Goal: Task Accomplishment & Management: Manage account settings

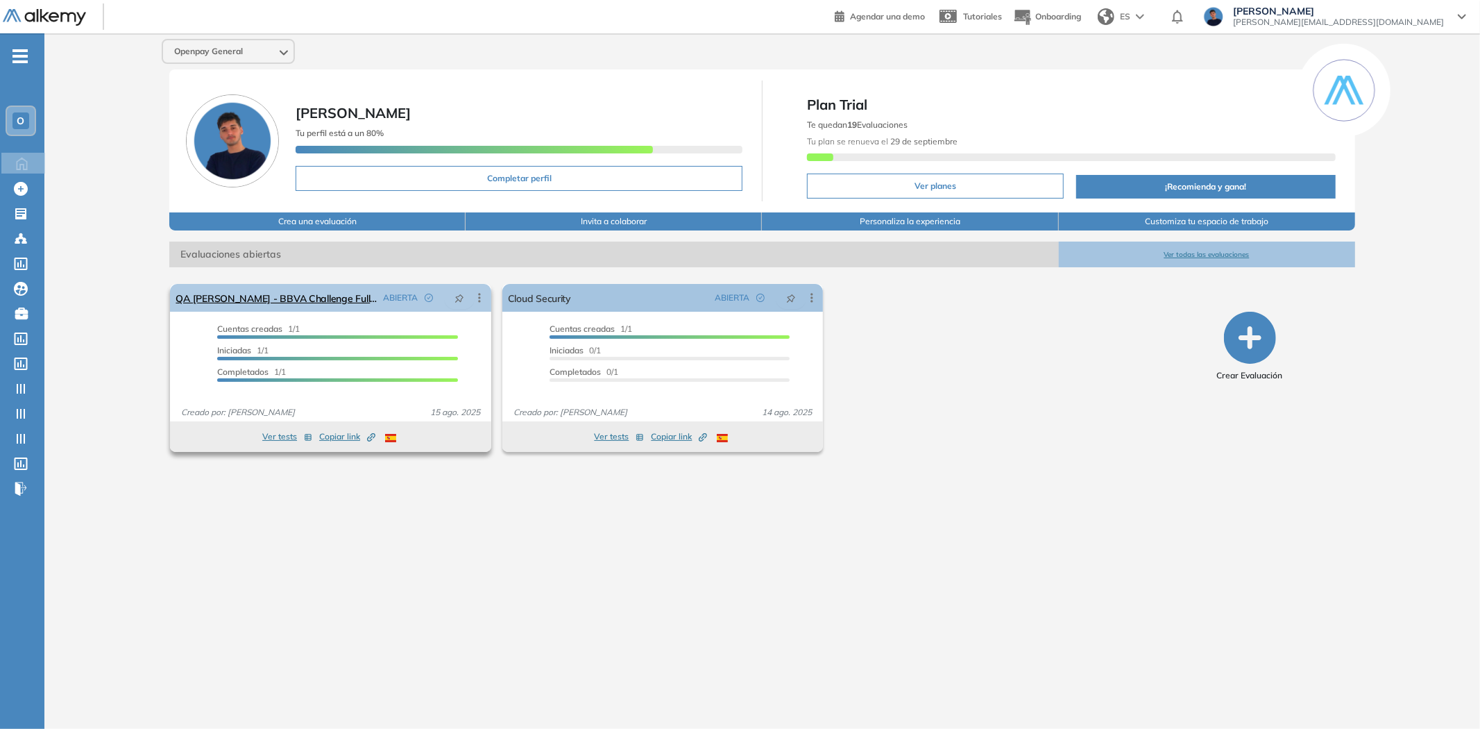
click at [476, 301] on icon at bounding box center [480, 298] width 14 height 14
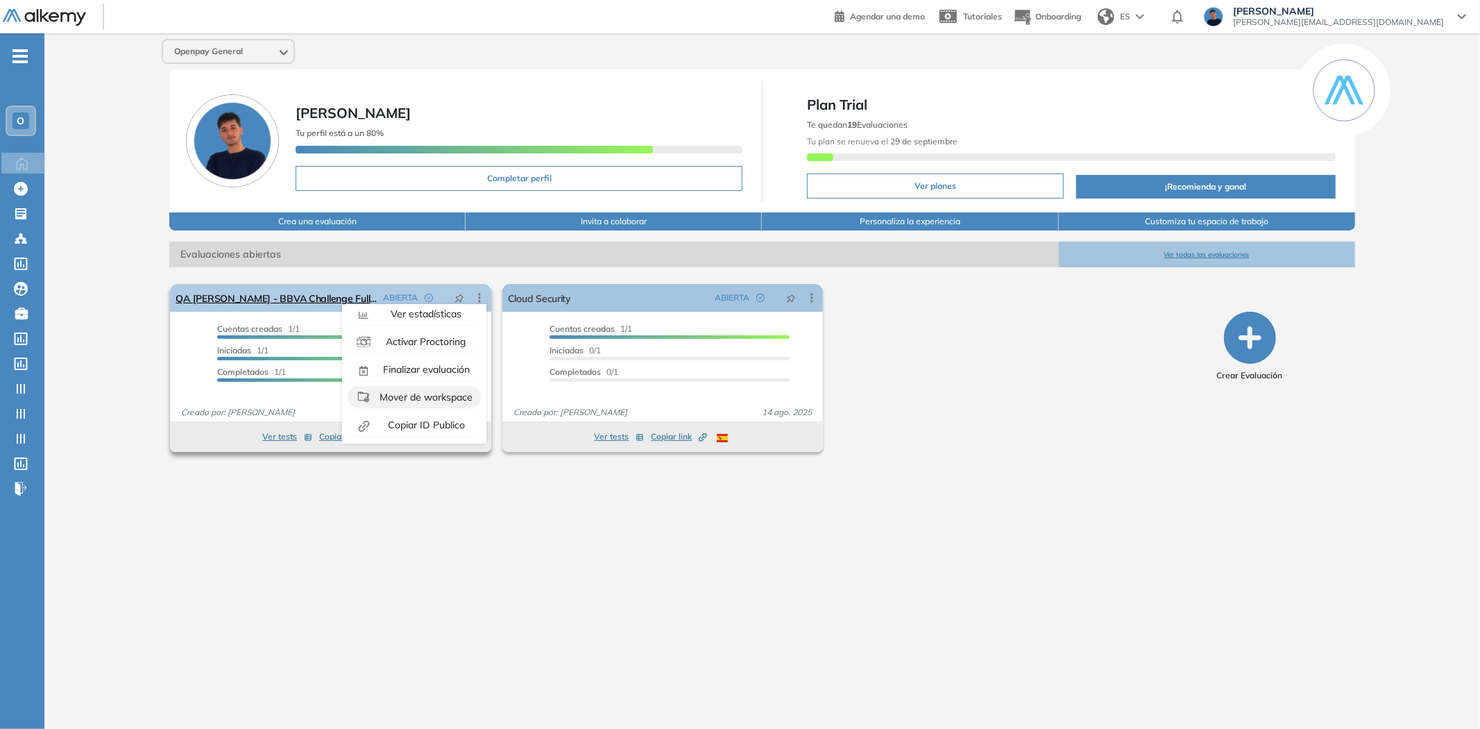
click at [425, 393] on span "Mover de workspace" at bounding box center [425, 397] width 96 height 12
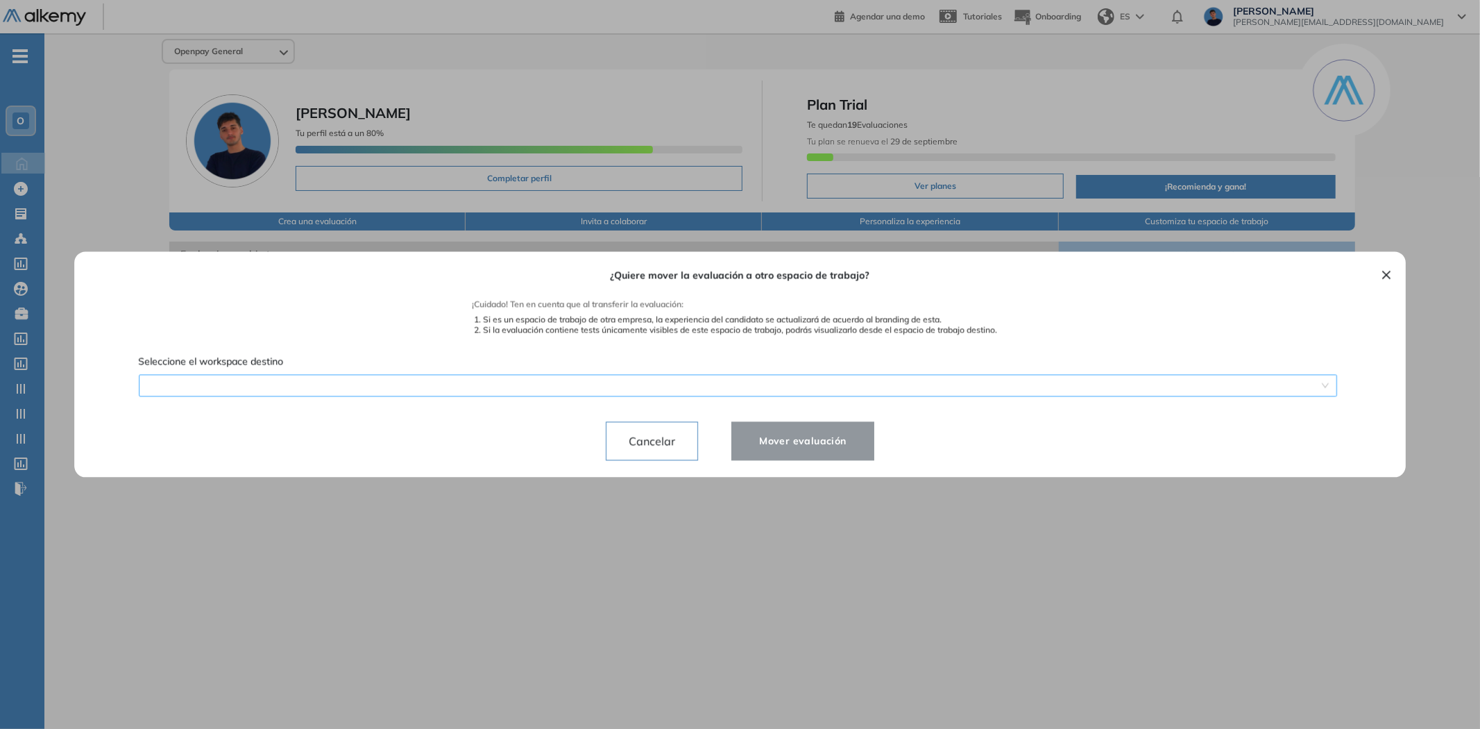
click at [580, 382] on div "¿Quiere mover la evaluación a otro espacio de trabajo? ¡Cuidado! Ten en cuenta …" at bounding box center [740, 364] width 1299 height 226
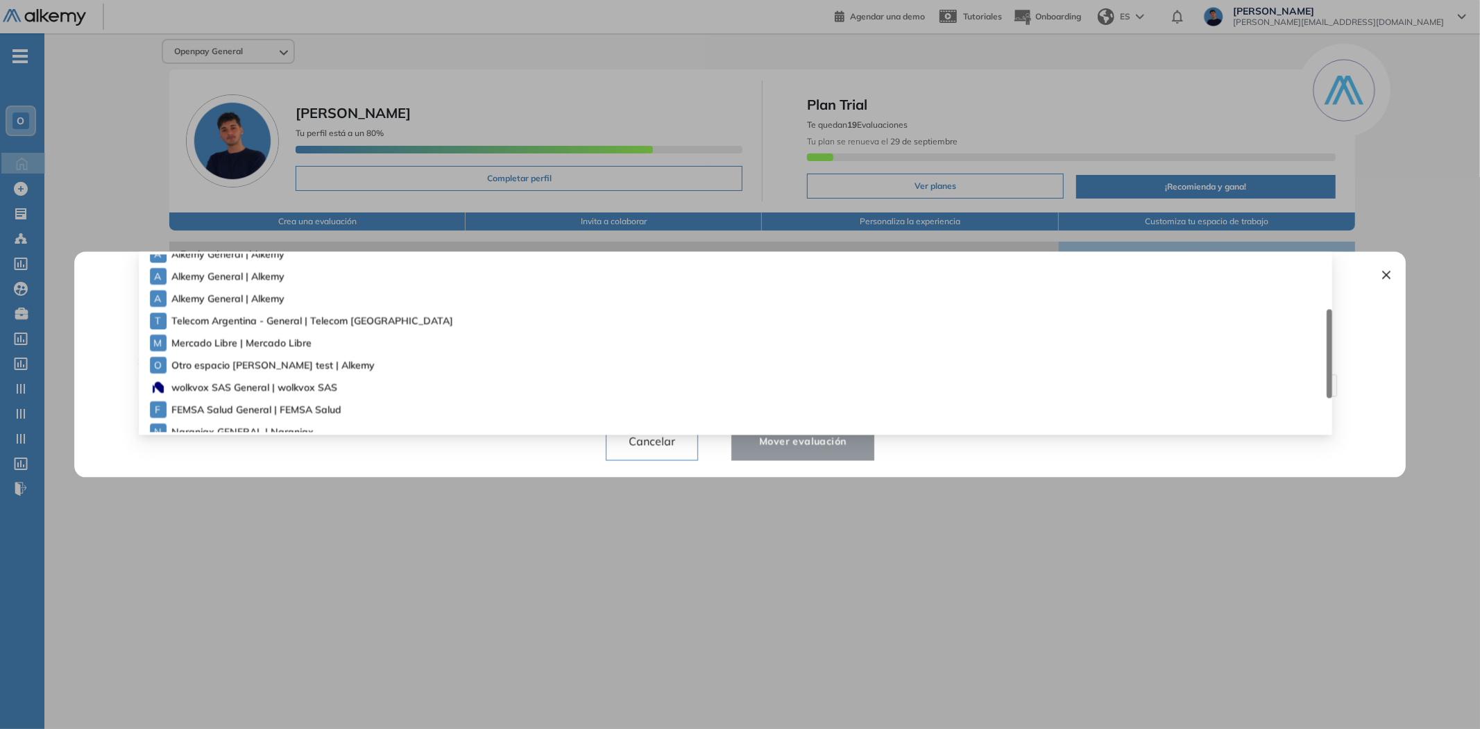
scroll to position [0, 0]
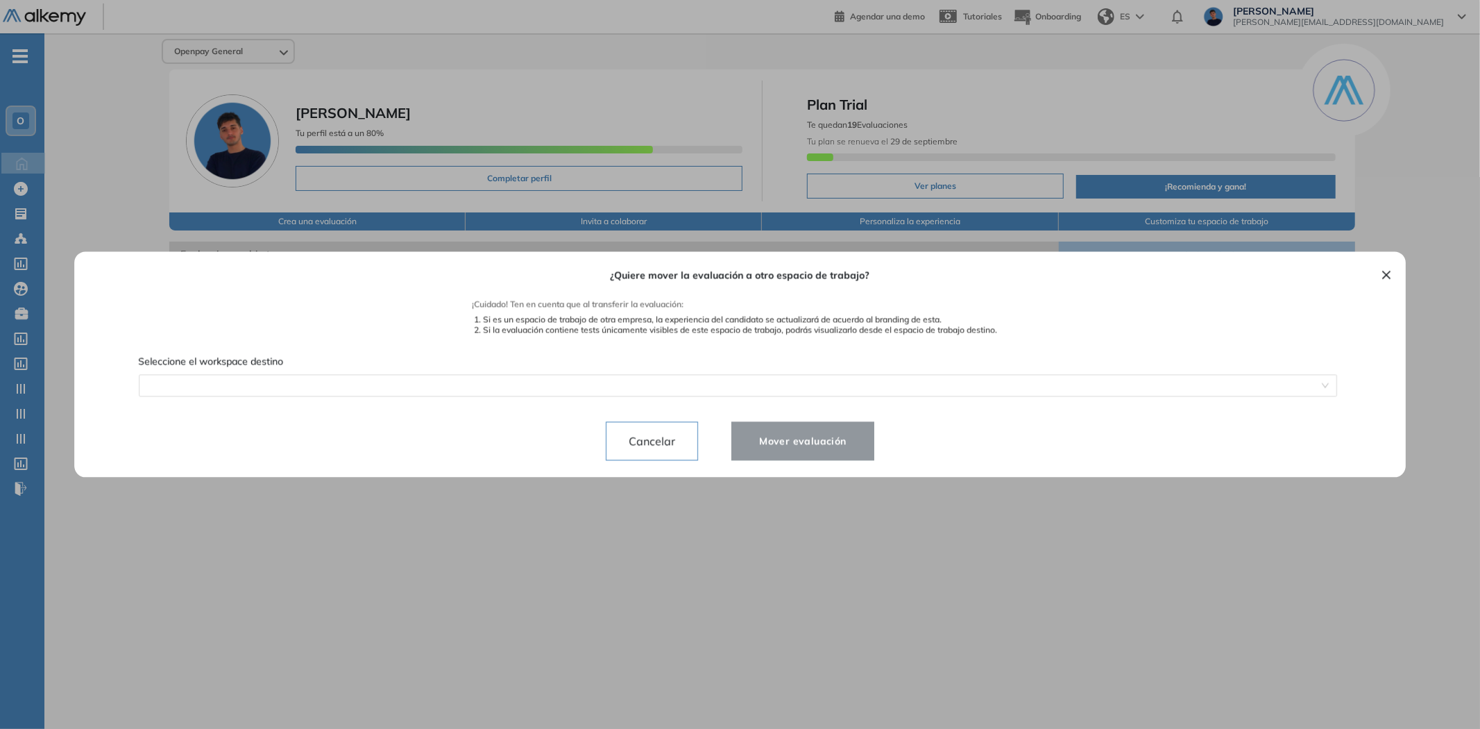
click at [591, 477] on div at bounding box center [740, 364] width 1480 height 729
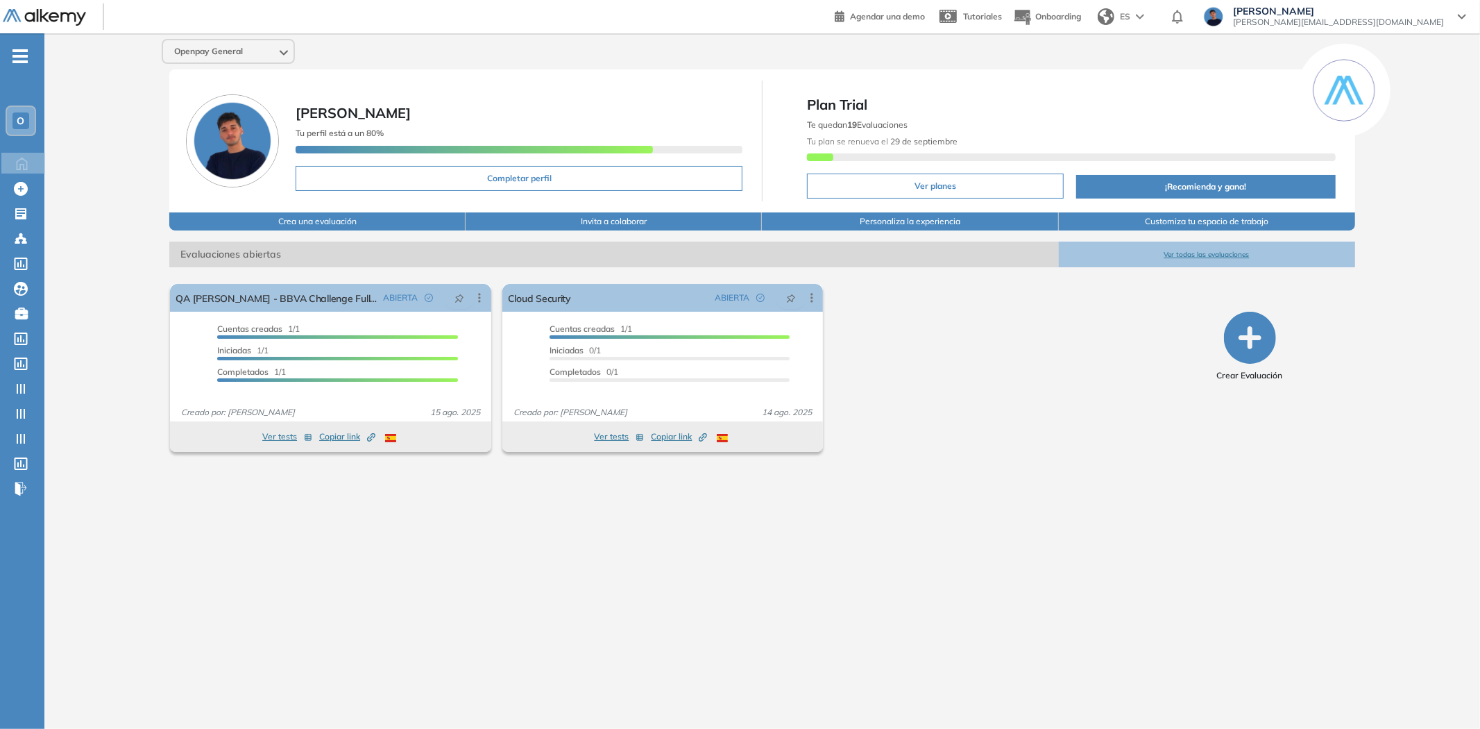
click at [589, 493] on div "Openpay General [PERSON_NAME] perfil está a un 80% Completar perfil Plan Trial …" at bounding box center [762, 369] width 1436 height 673
click at [462, 532] on div "Openpay General [PERSON_NAME] perfil está a un 80% Completar perfil Plan Trial …" at bounding box center [762, 369] width 1436 height 673
click at [475, 301] on icon at bounding box center [480, 298] width 14 height 14
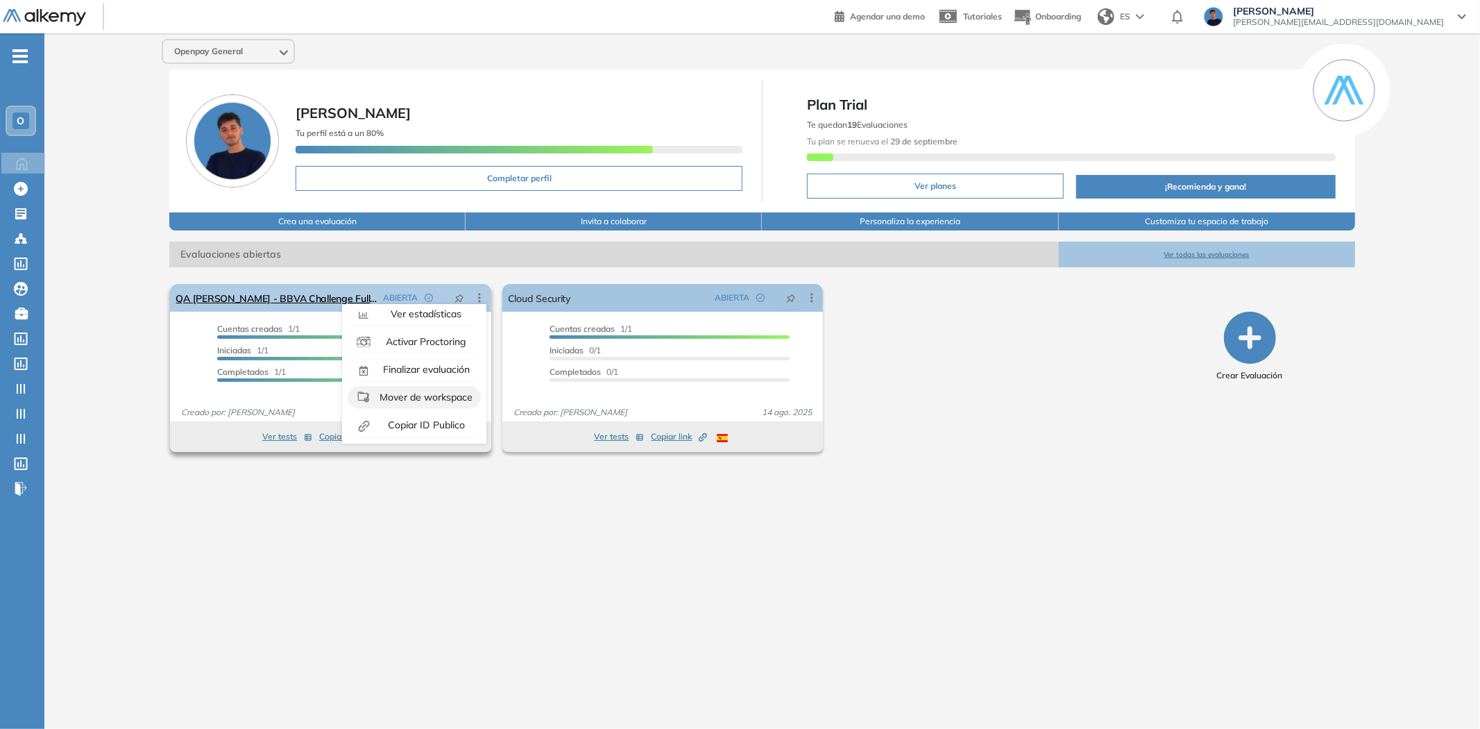
click at [432, 394] on span "Mover de workspace" at bounding box center [425, 397] width 96 height 12
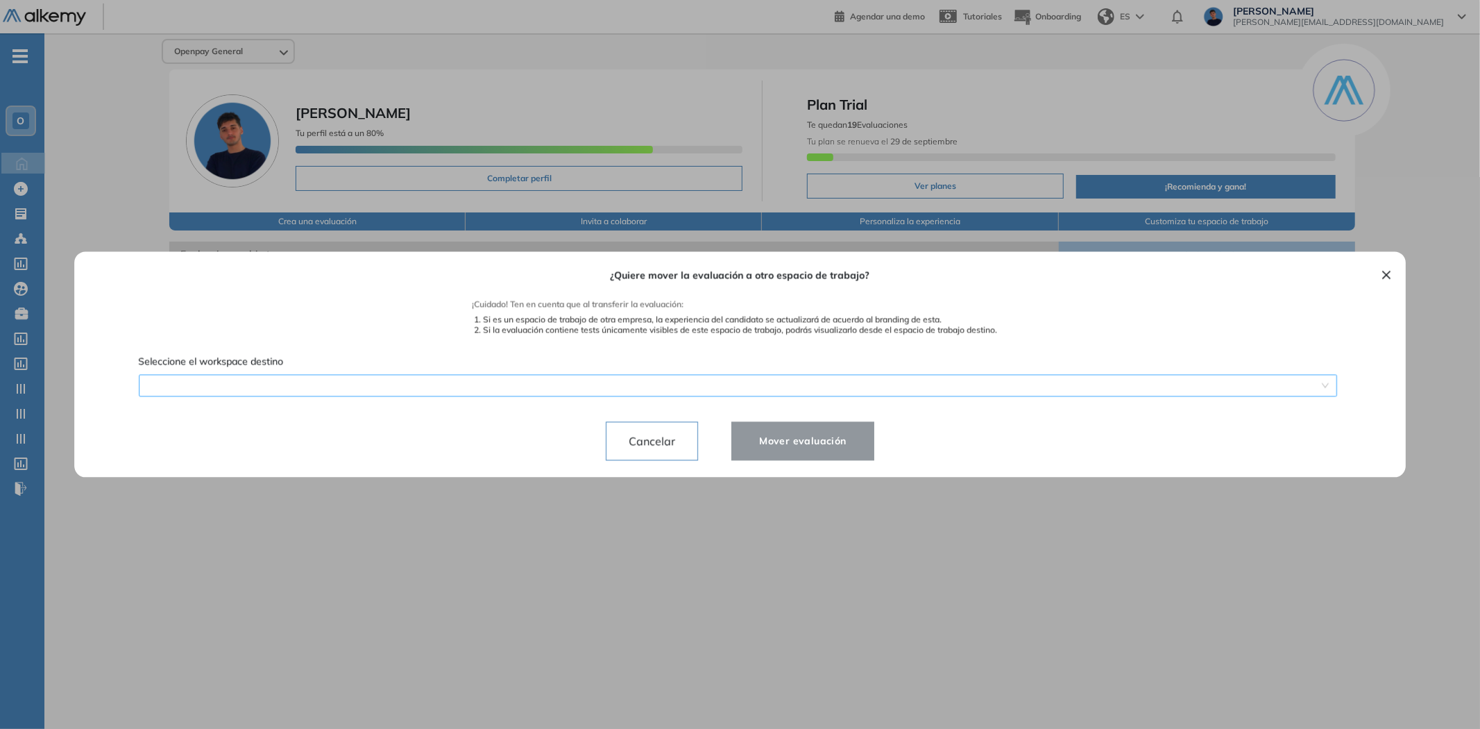
click at [529, 387] on div "¿Quiere mover la evaluación a otro espacio de trabajo? ¡Cuidado! Ten en cuenta …" at bounding box center [740, 364] width 1299 height 226
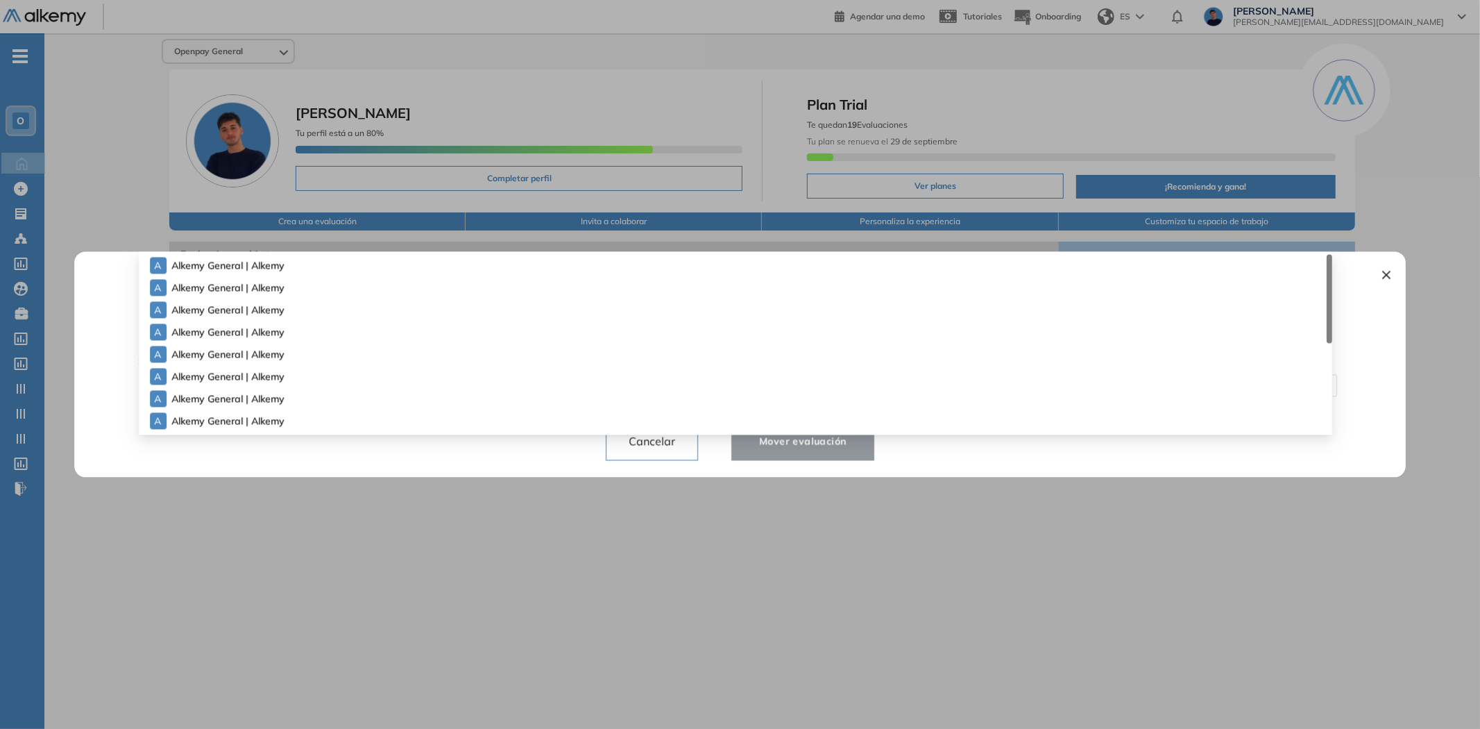
drag, startPoint x: 1330, startPoint y: 279, endPoint x: 1247, endPoint y: 242, distance: 90.7
click at [496, 278] on div "El proctoring será activado ¡Importante!: Los usuarios que ya realizaron la eva…" at bounding box center [330, 367] width 332 height 179
click at [456, 459] on div "¿Quiere mover la evaluación a otro espacio de trabajo? ¡Cuidado! Ten en cuenta …" at bounding box center [741, 364] width 1266 height 226
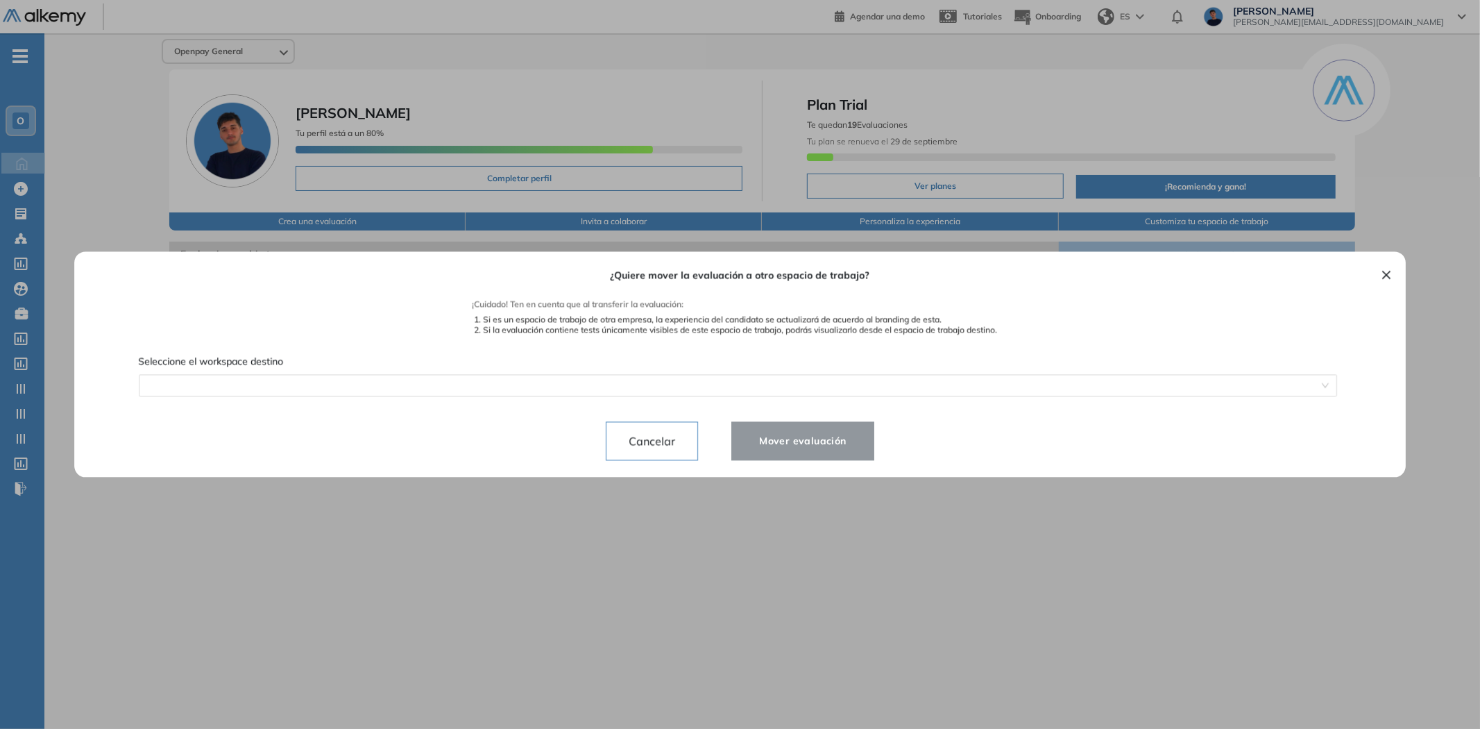
click at [643, 442] on span "Cancelar" at bounding box center [652, 441] width 69 height 22
